Goal: Find contact information: Find contact information

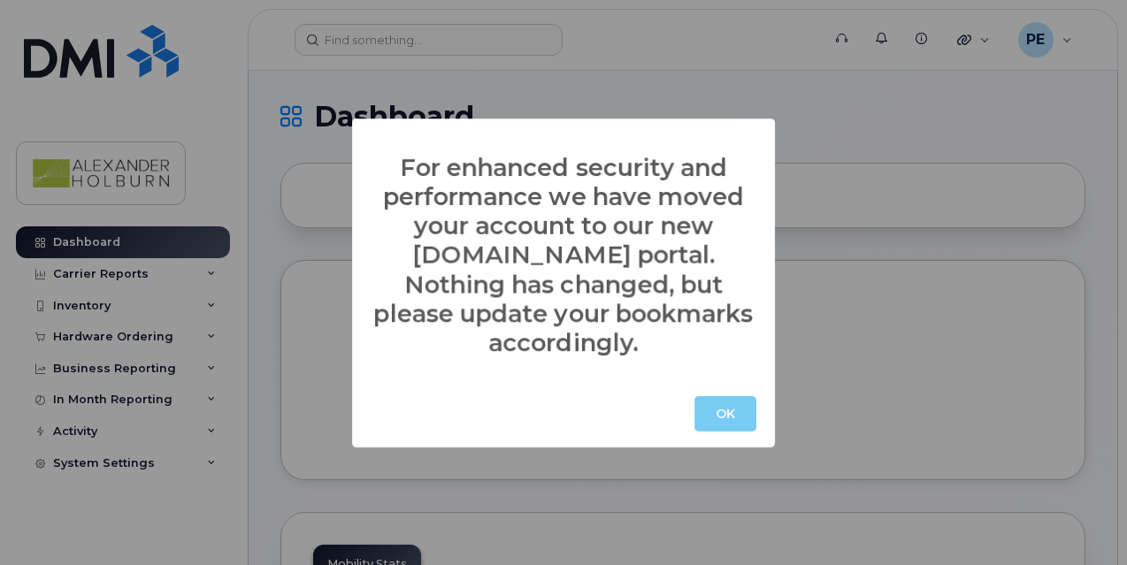
click at [726, 412] on button "OK" at bounding box center [726, 413] width 62 height 35
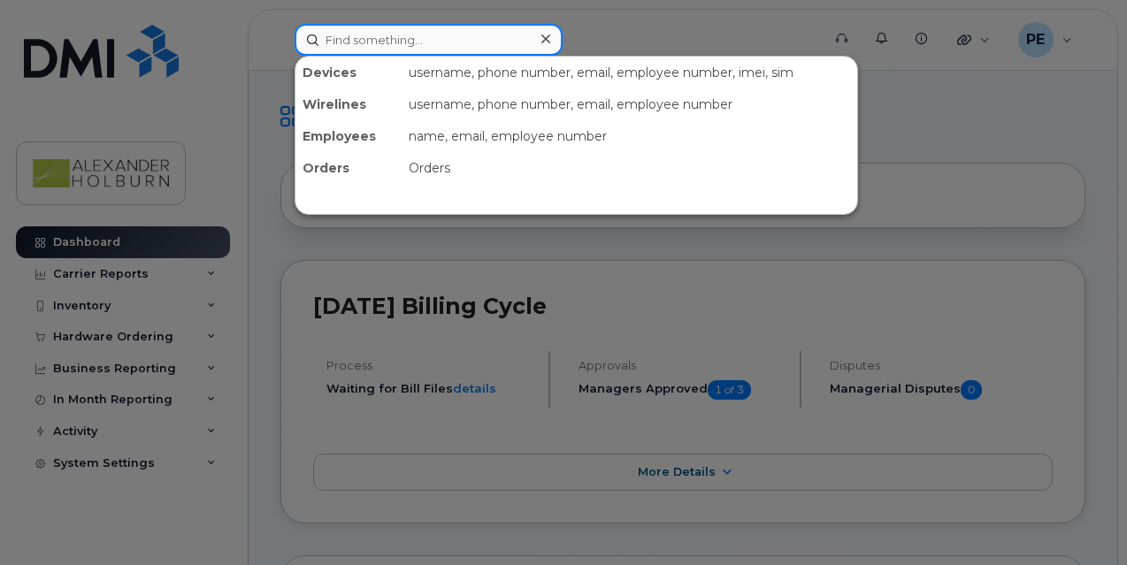
click at [350, 48] on input at bounding box center [429, 40] width 268 height 32
type input "[PERSON_NAME]"
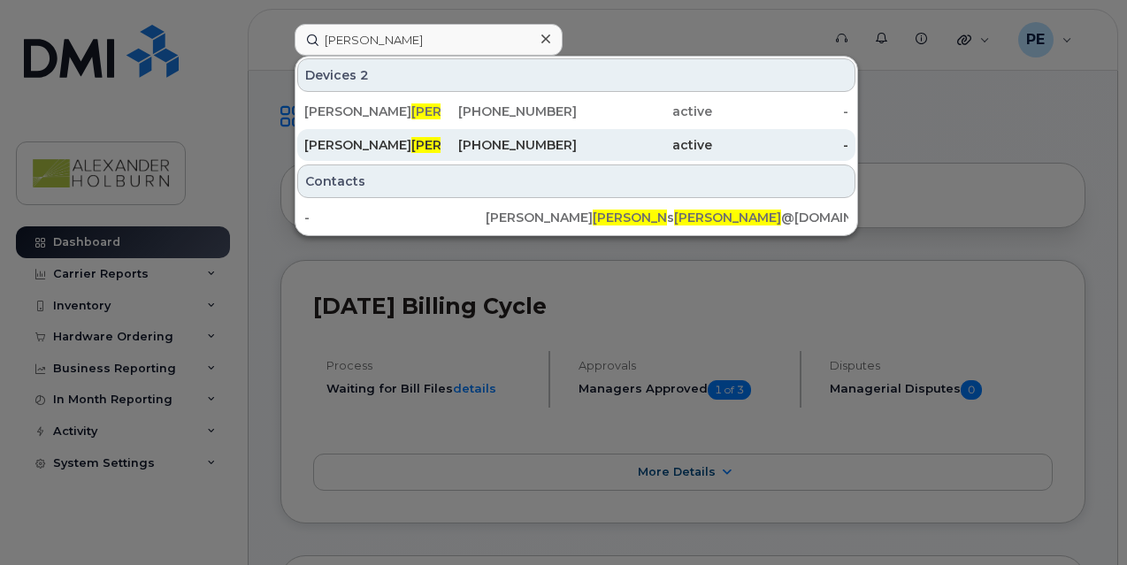
click at [412, 140] on span "[PERSON_NAME]" at bounding box center [465, 145] width 107 height 16
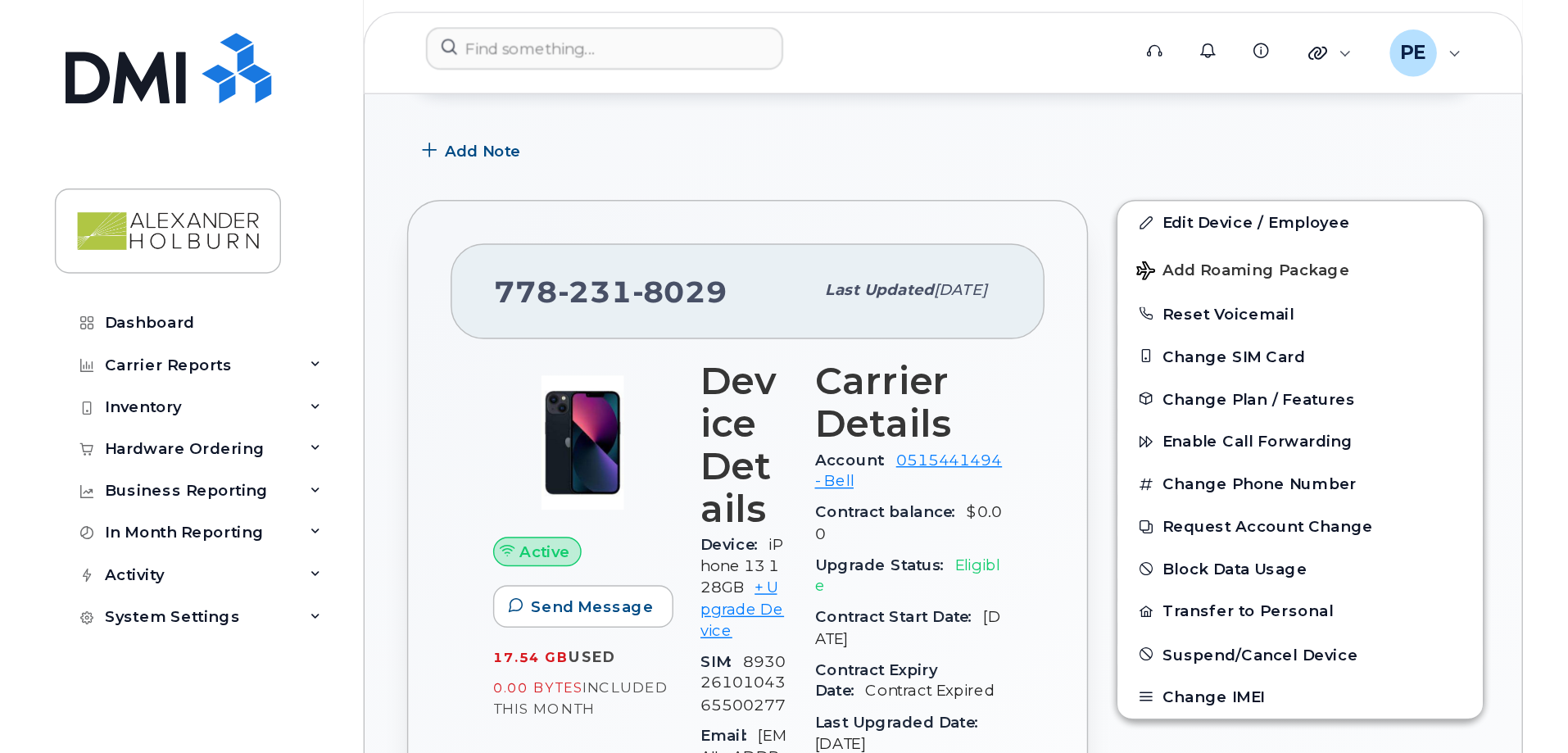
scroll to position [409, 0]
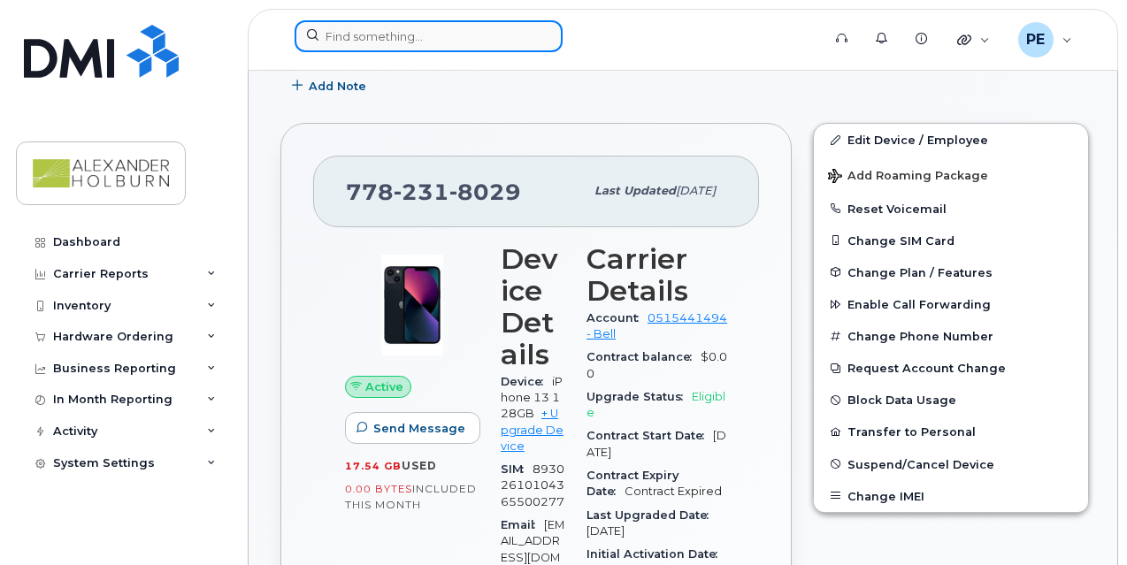
click at [354, 26] on input at bounding box center [429, 36] width 268 height 32
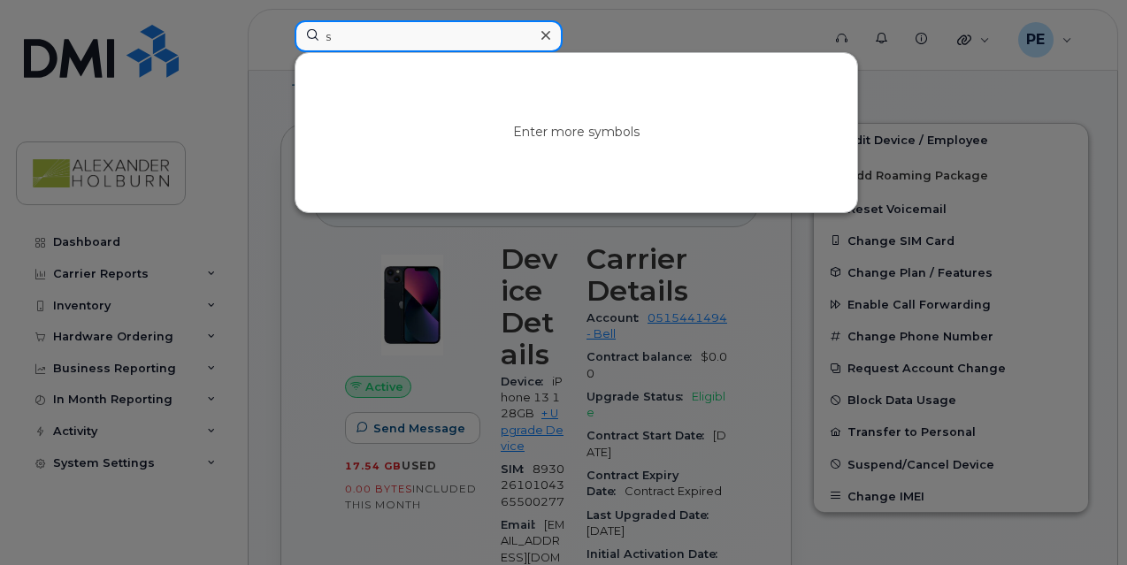
type input "s"
click at [410, 40] on input "s" at bounding box center [429, 36] width 268 height 32
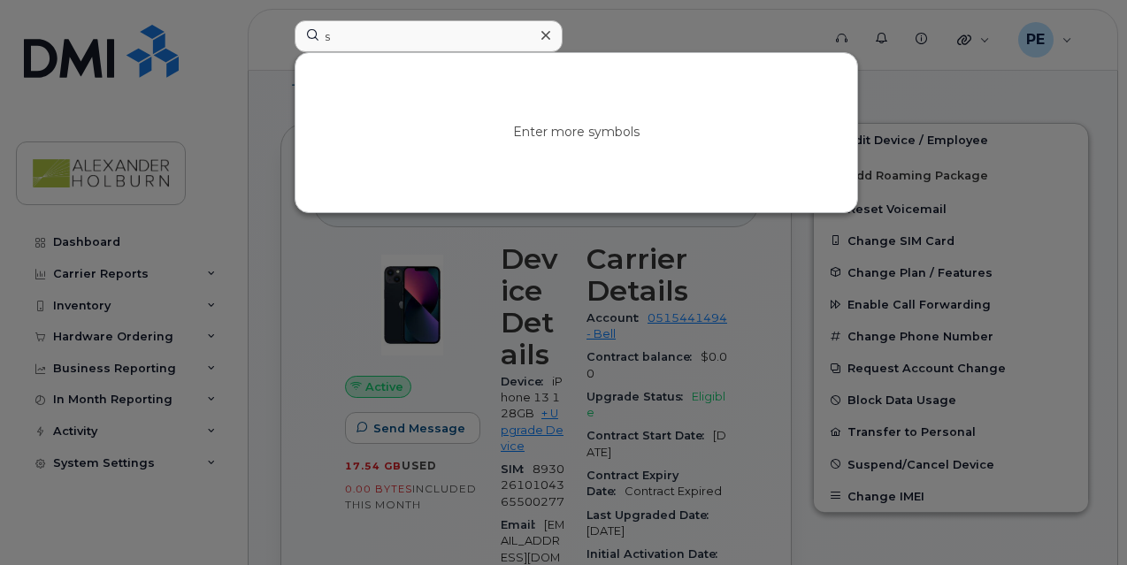
click at [543, 35] on icon at bounding box center [546, 35] width 9 height 14
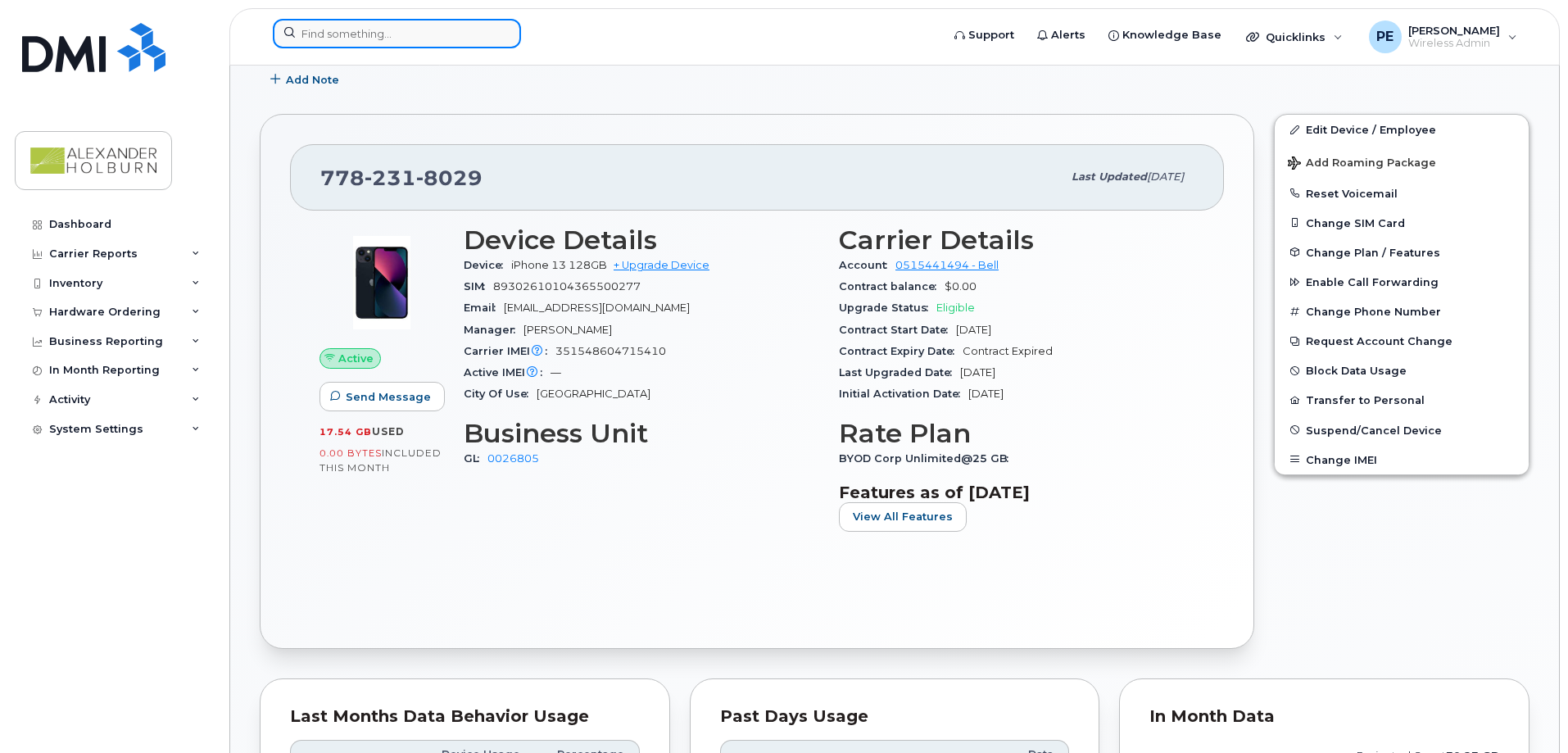
click at [413, 37] on input at bounding box center [397, 33] width 248 height 30
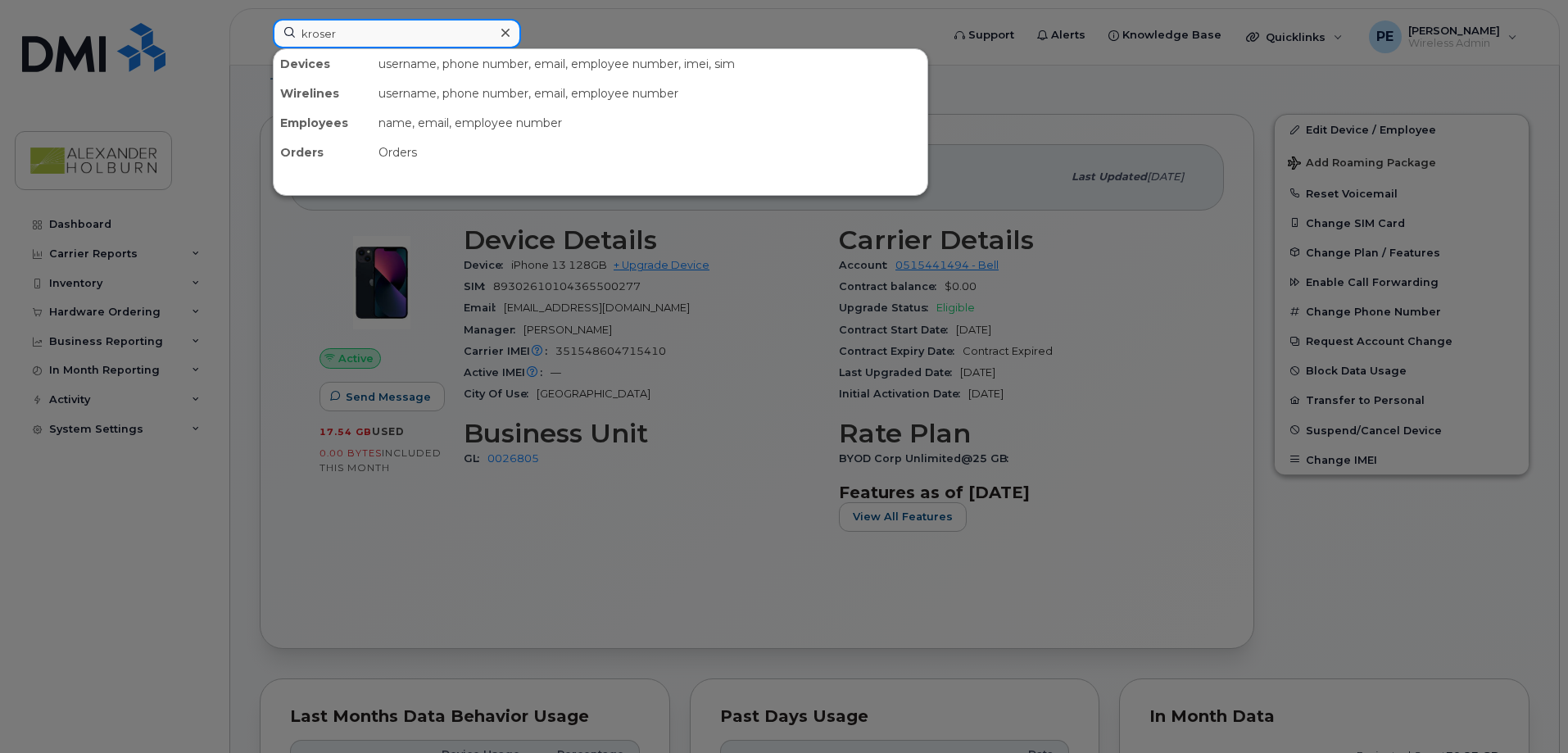
type input "kroser"
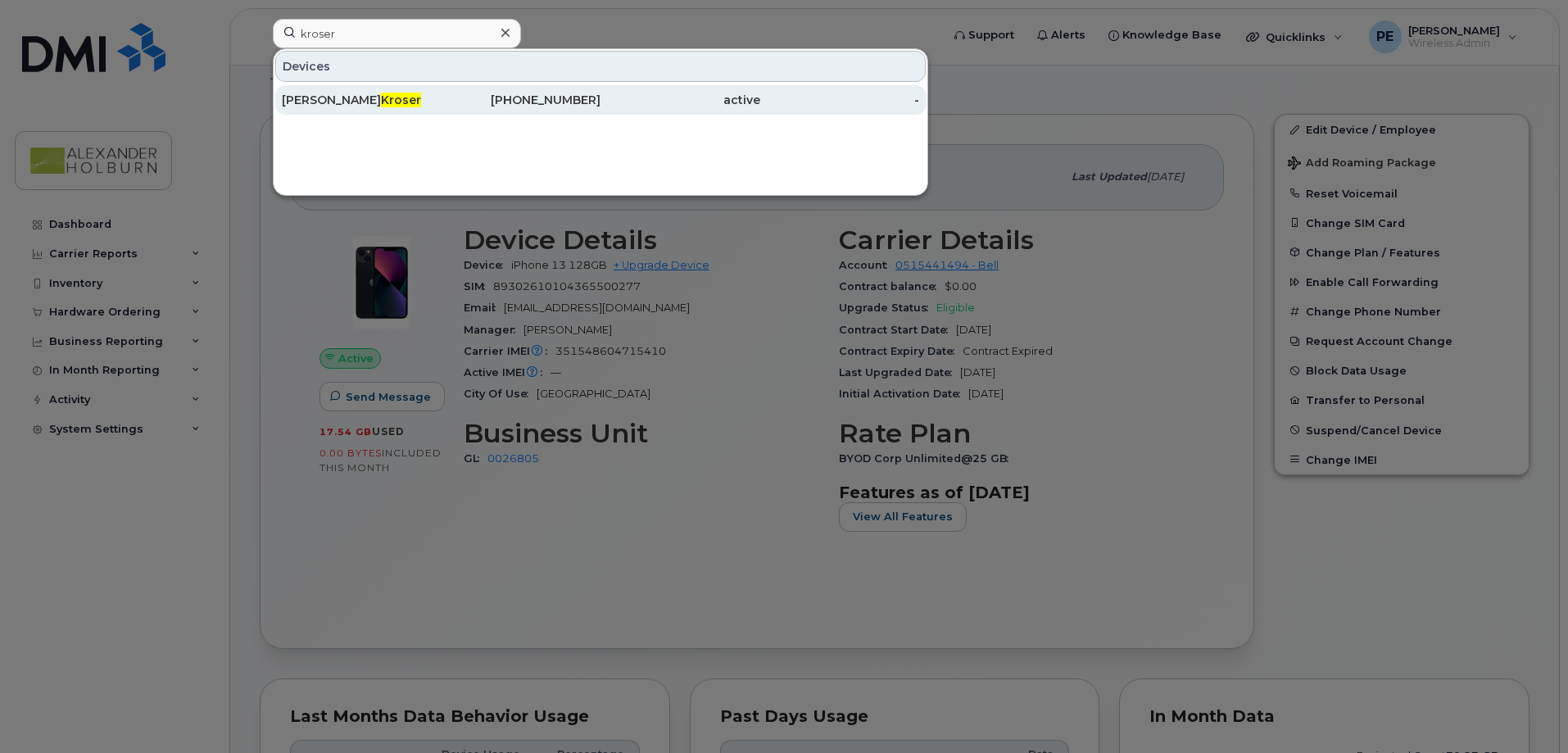
click at [509, 95] on div "604-780-7127" at bounding box center [521, 100] width 160 height 17
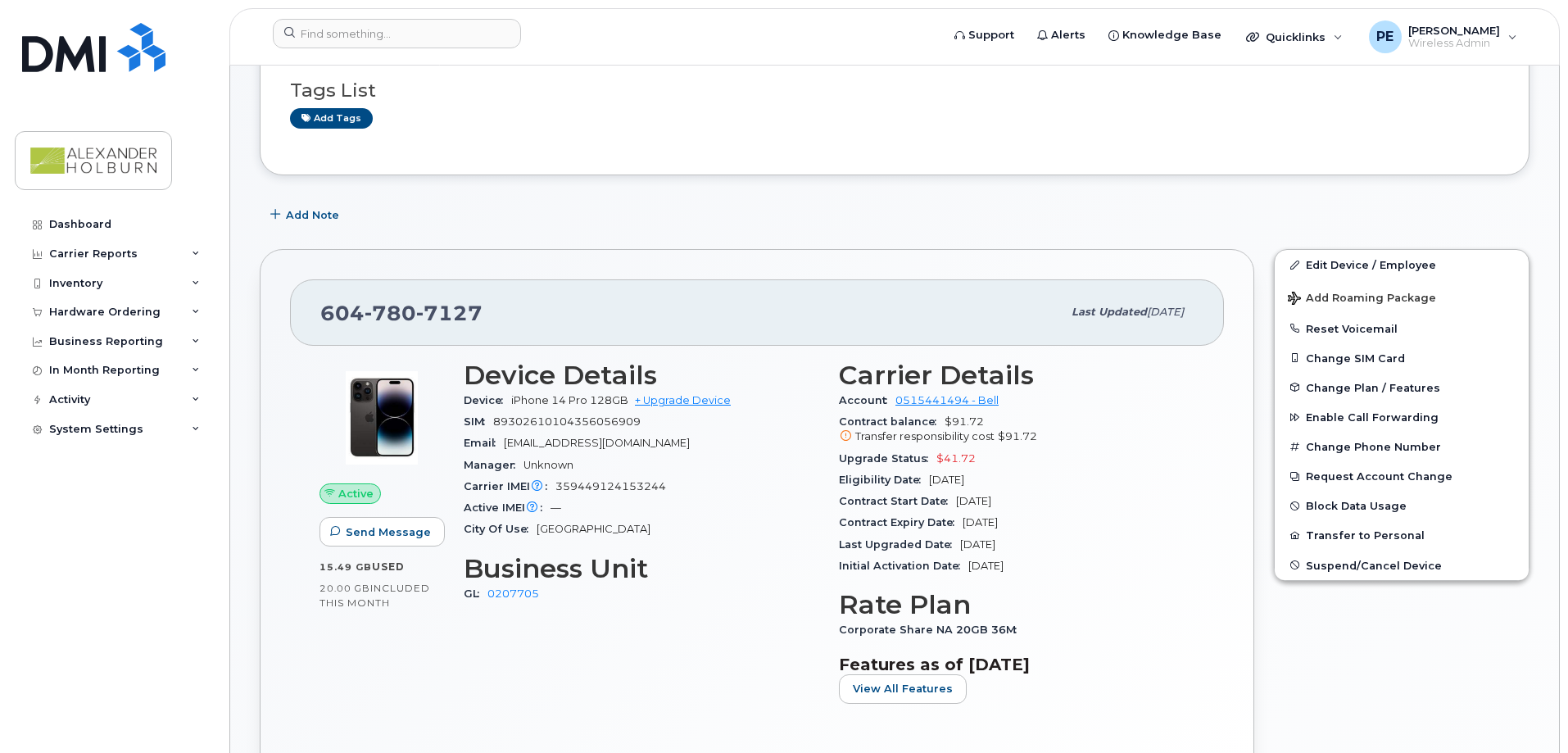
scroll to position [164, 0]
